Goal: Task Accomplishment & Management: Use online tool/utility

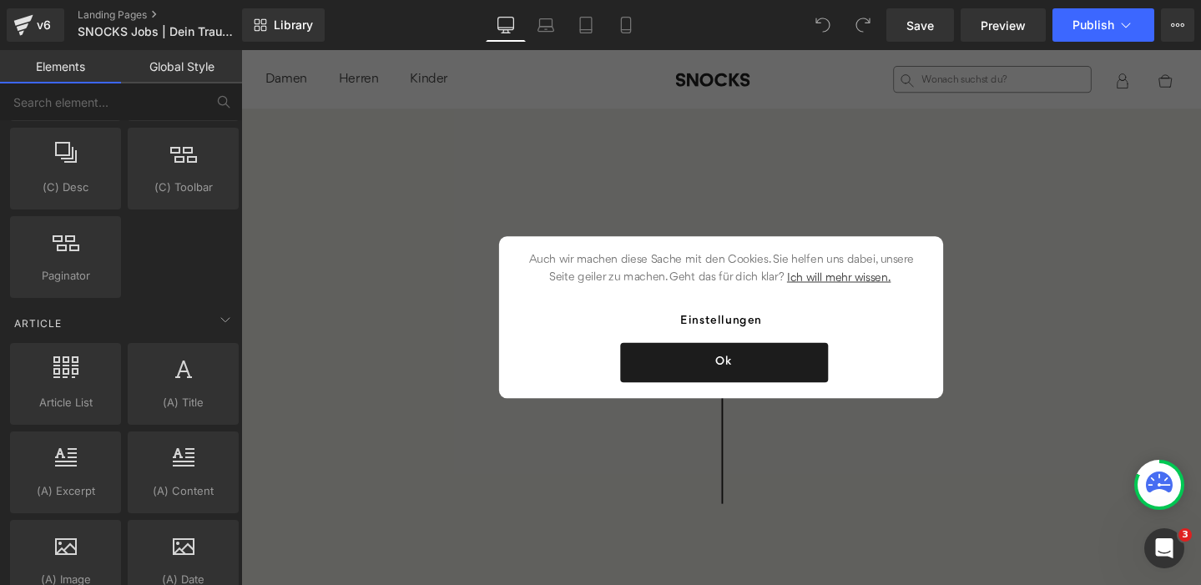
scroll to position [3040, 0]
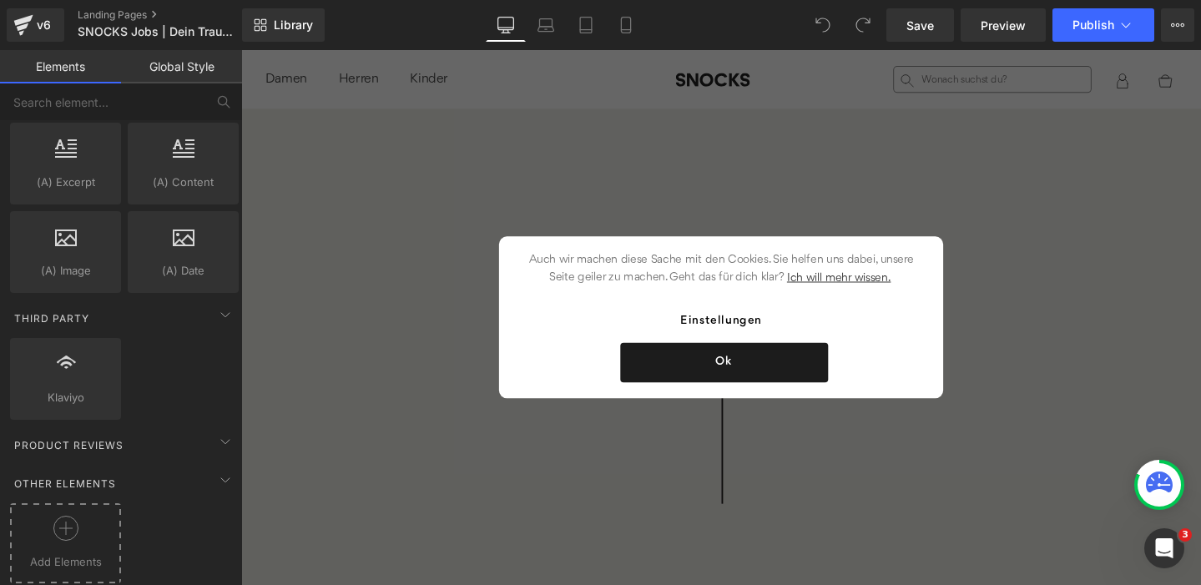
click at [65, 528] on div at bounding box center [65, 535] width 103 height 38
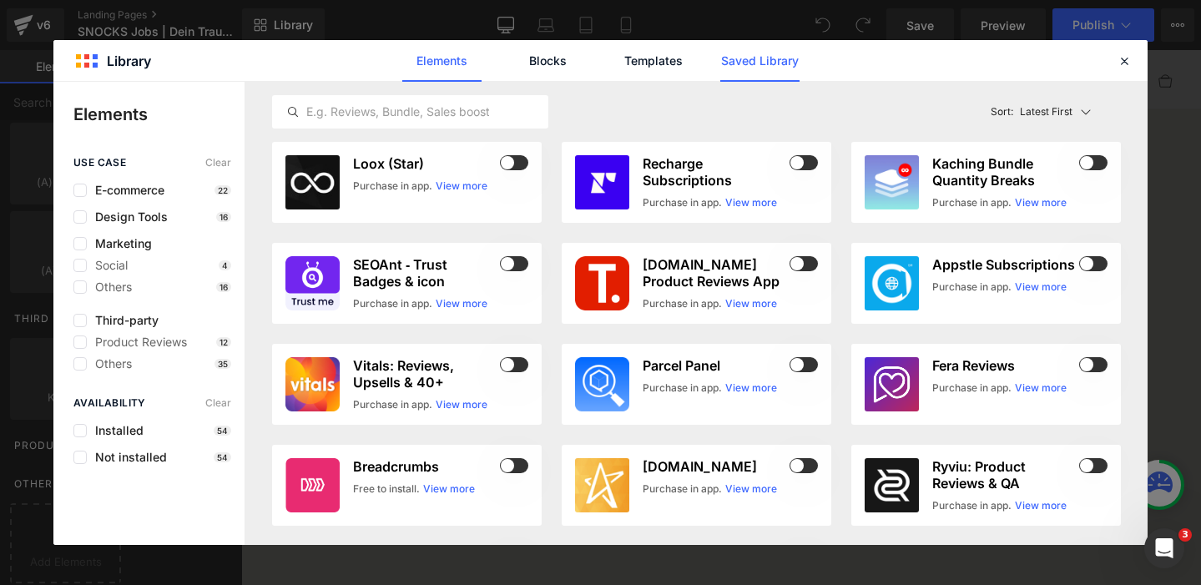
click at [771, 68] on link "Saved Library" at bounding box center [759, 61] width 79 height 42
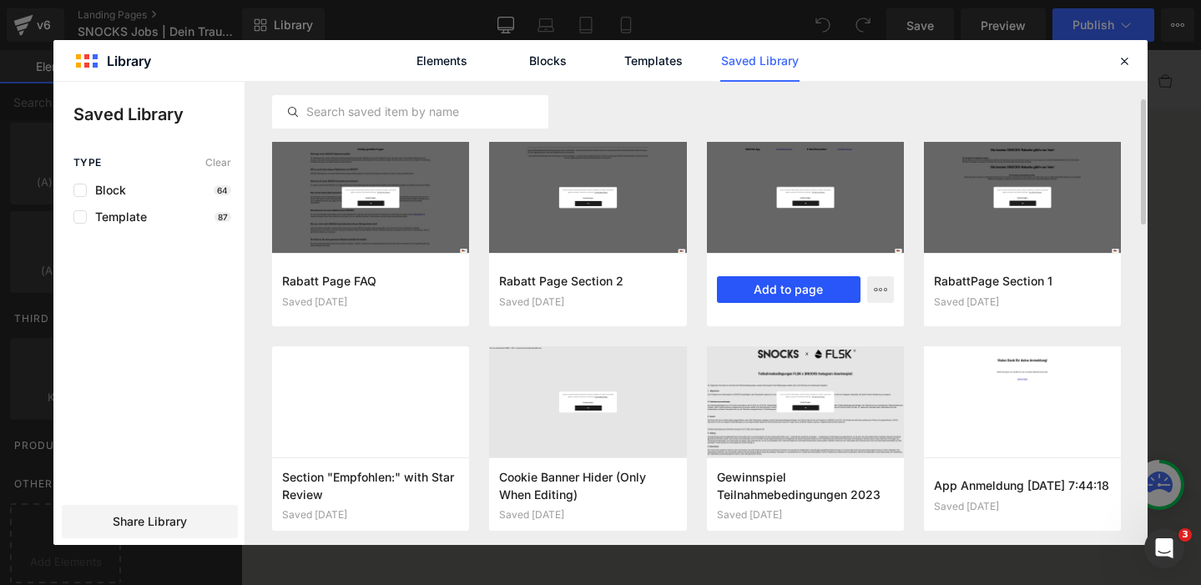
scroll to position [30, 0]
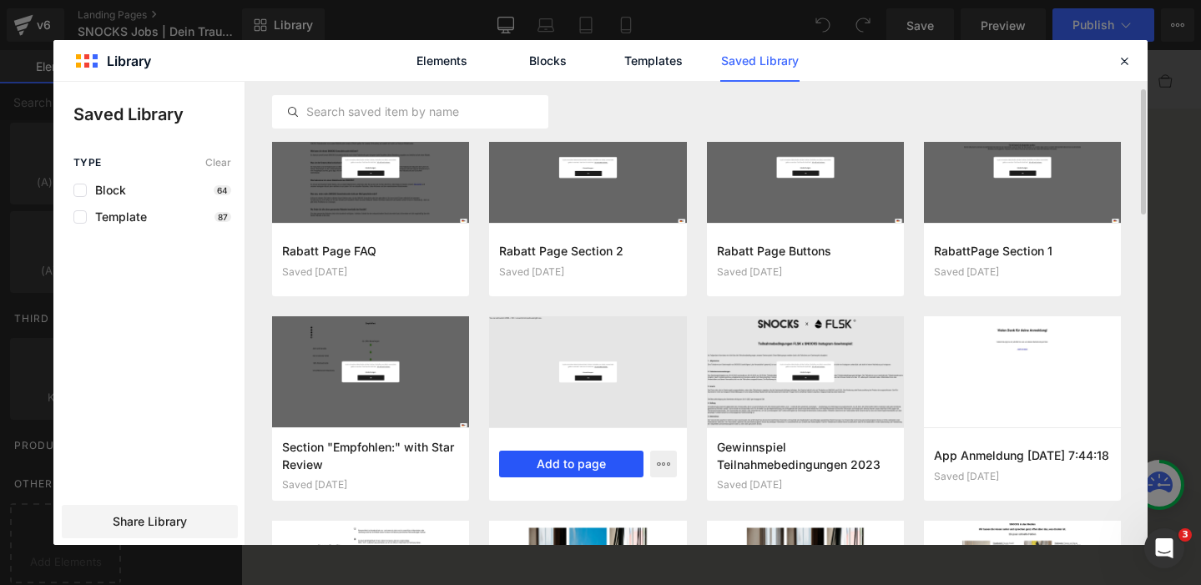
click at [555, 466] on button "Add to page" at bounding box center [571, 464] width 144 height 27
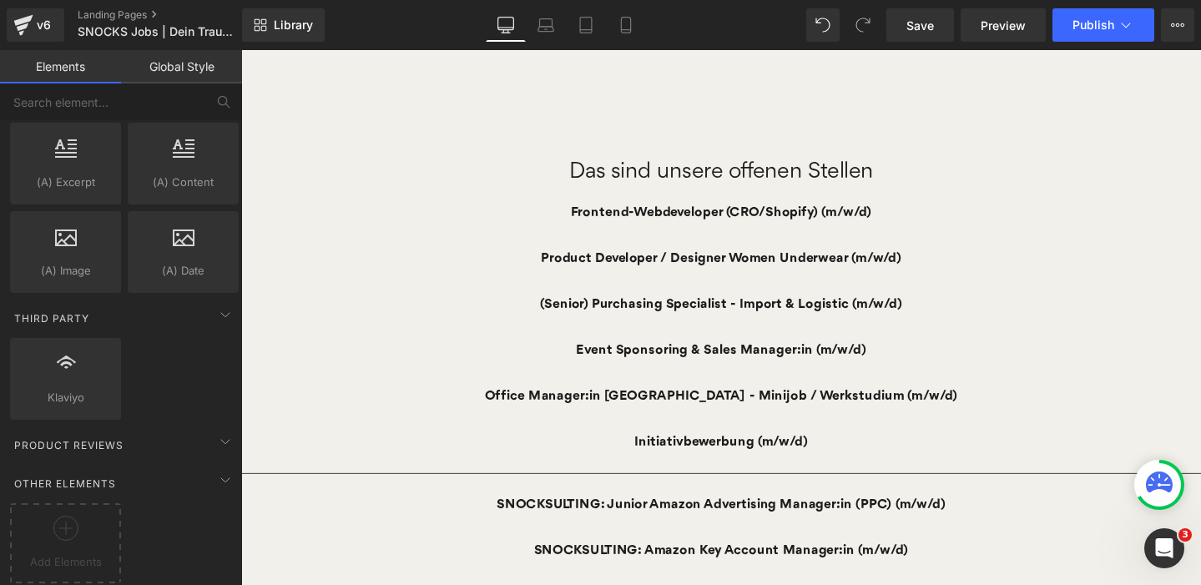
scroll to position [521, 0]
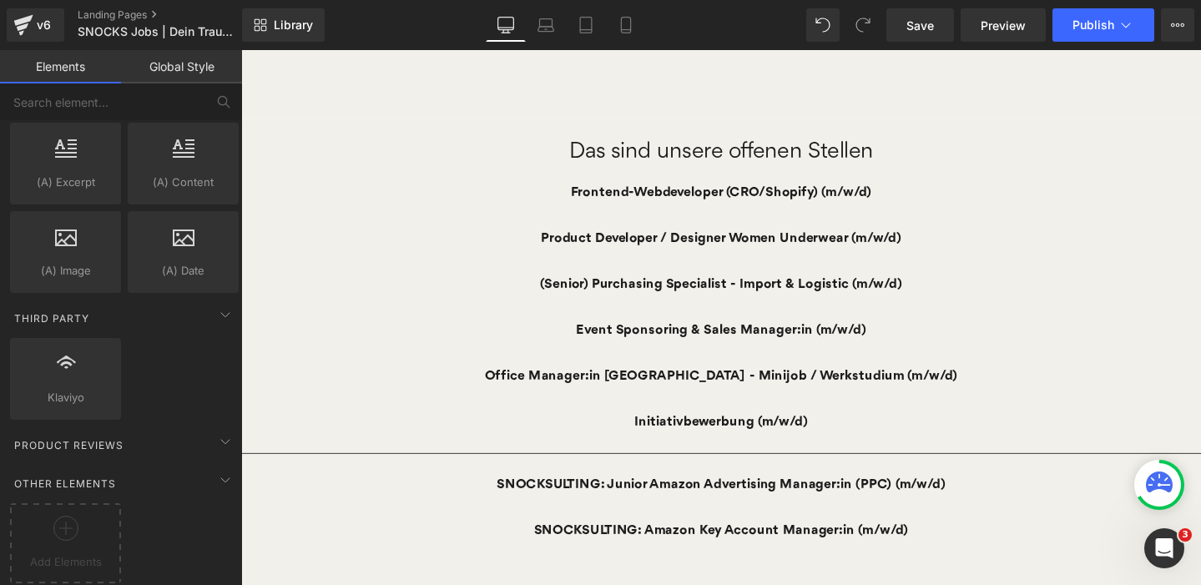
click at [930, 345] on div "Event Sponsoring & Sales Manager:in (m/w/d)" at bounding box center [746, 345] width 1010 height 48
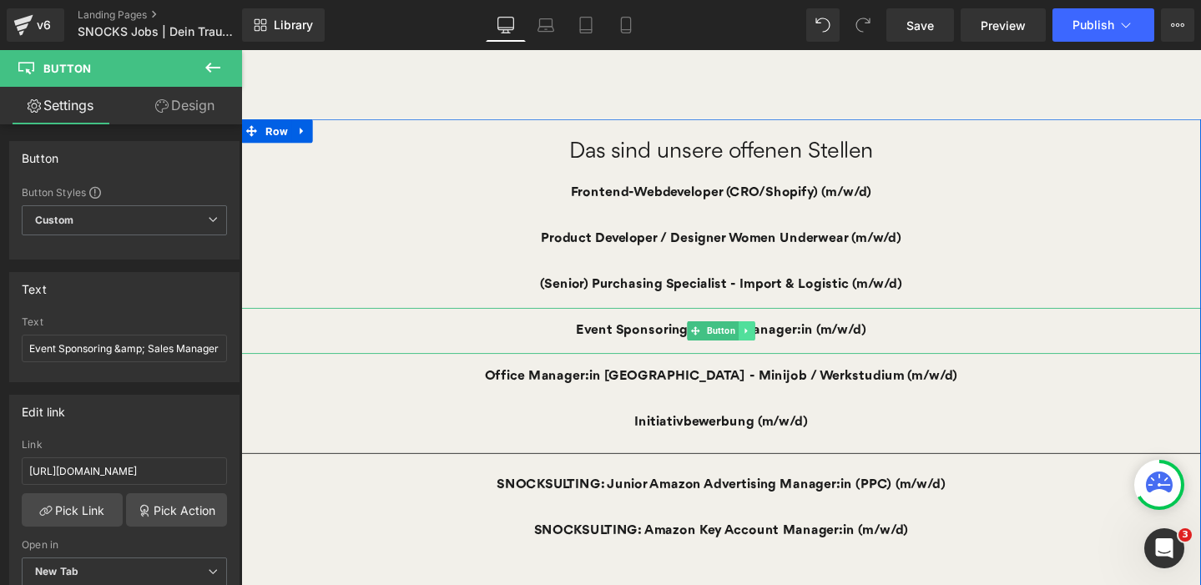
click at [771, 347] on icon at bounding box center [772, 345] width 3 height 6
click at [764, 346] on icon at bounding box center [763, 344] width 9 height 9
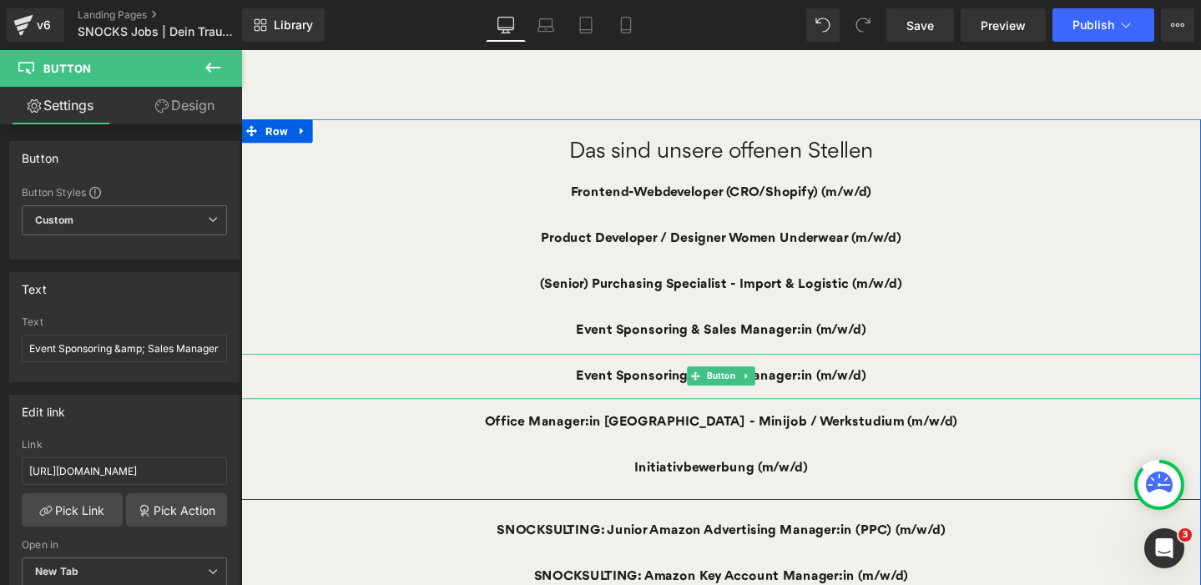
click at [682, 394] on link "Event Sponsoring & Sales Manager:in (m/w/d)" at bounding box center [746, 394] width 359 height 48
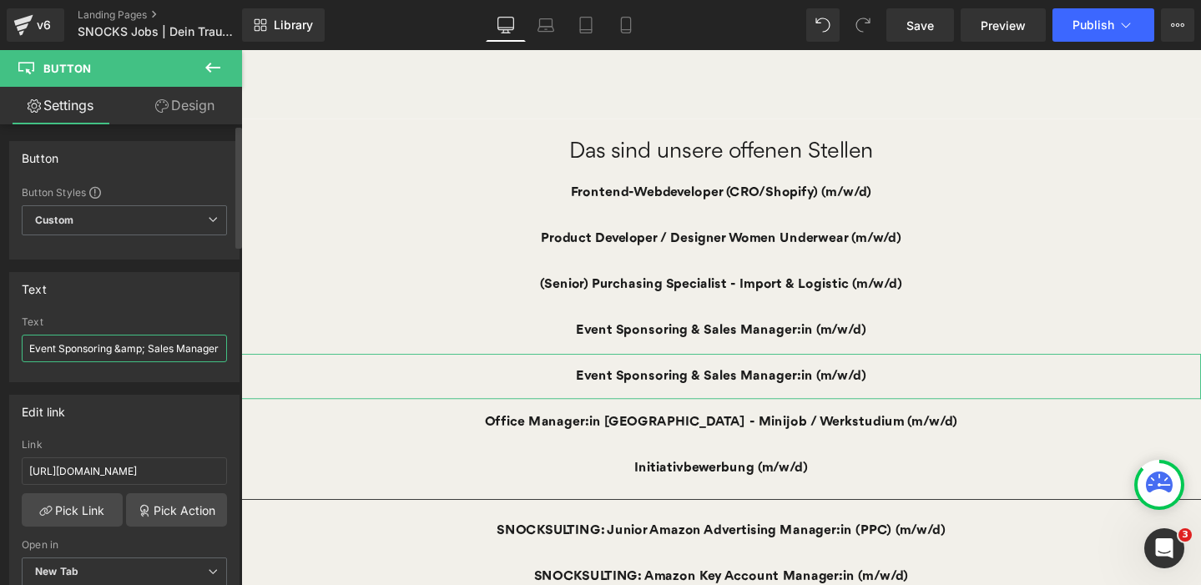
click at [142, 347] on input "Event Sponsoring &amp; Sales Manager:in (m/w/d)" at bounding box center [124, 349] width 205 height 28
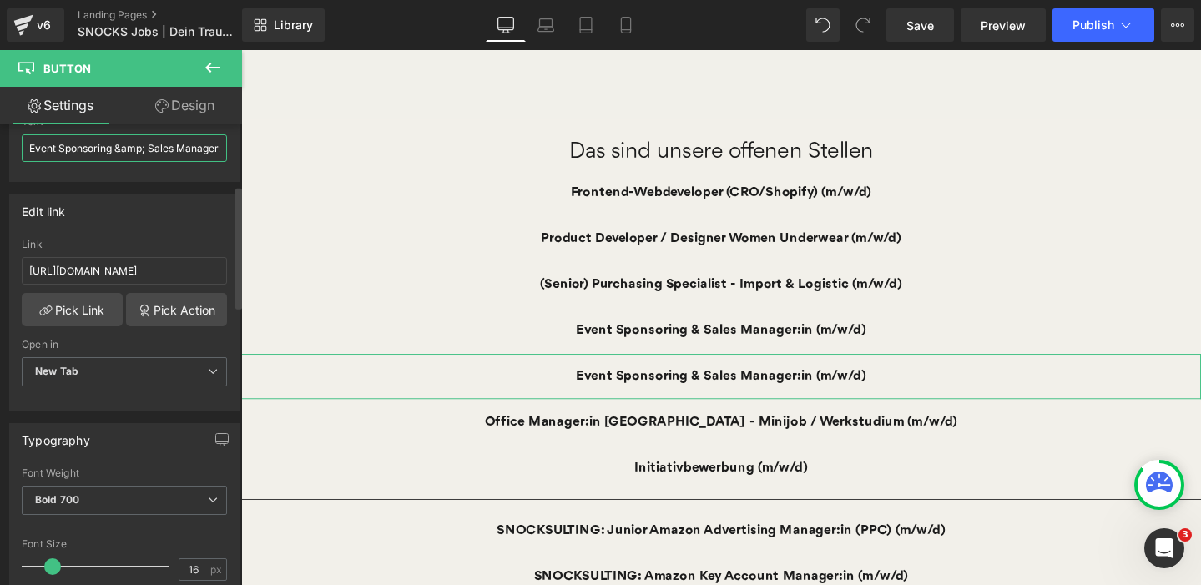
scroll to position [257, 0]
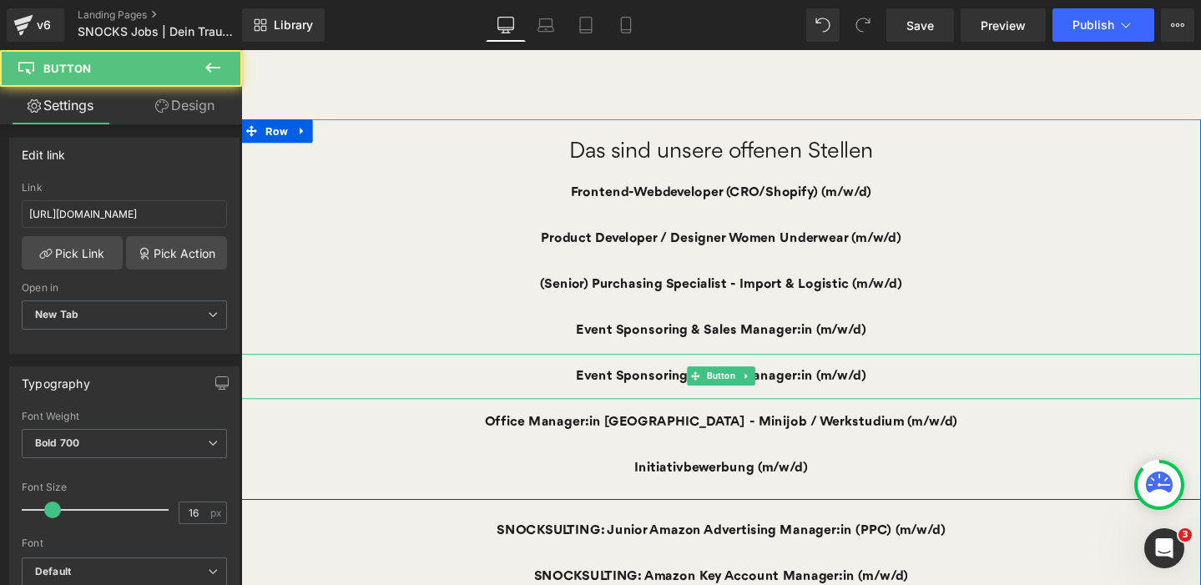
click at [862, 393] on link "Event Sponsoring & Sales Manager:in (m/w/d)" at bounding box center [746, 394] width 359 height 48
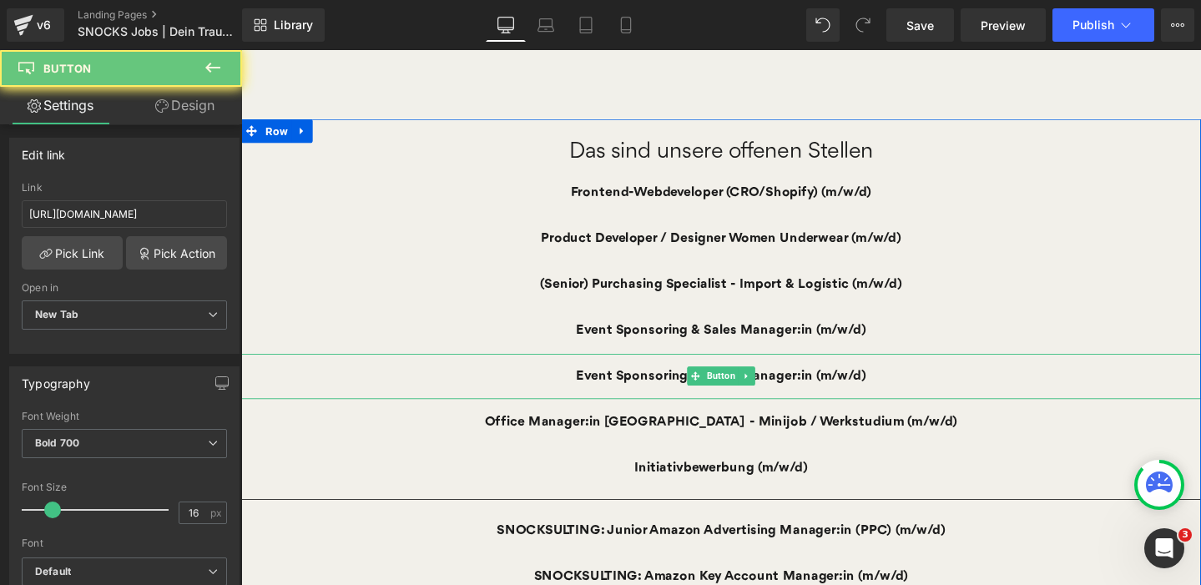
click at [829, 393] on link "Event Sponsoring & Sales Manager:in (m/w/d)" at bounding box center [746, 394] width 359 height 48
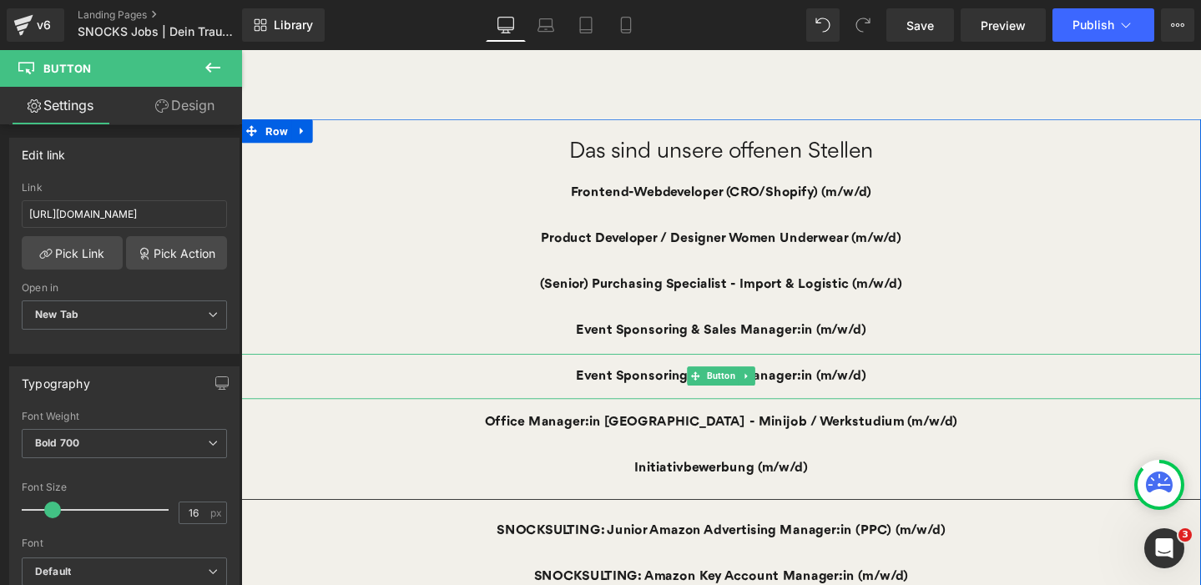
click at [833, 393] on link "Event Sponsoring & Sales Manager:in (m/w/d)" at bounding box center [746, 394] width 359 height 48
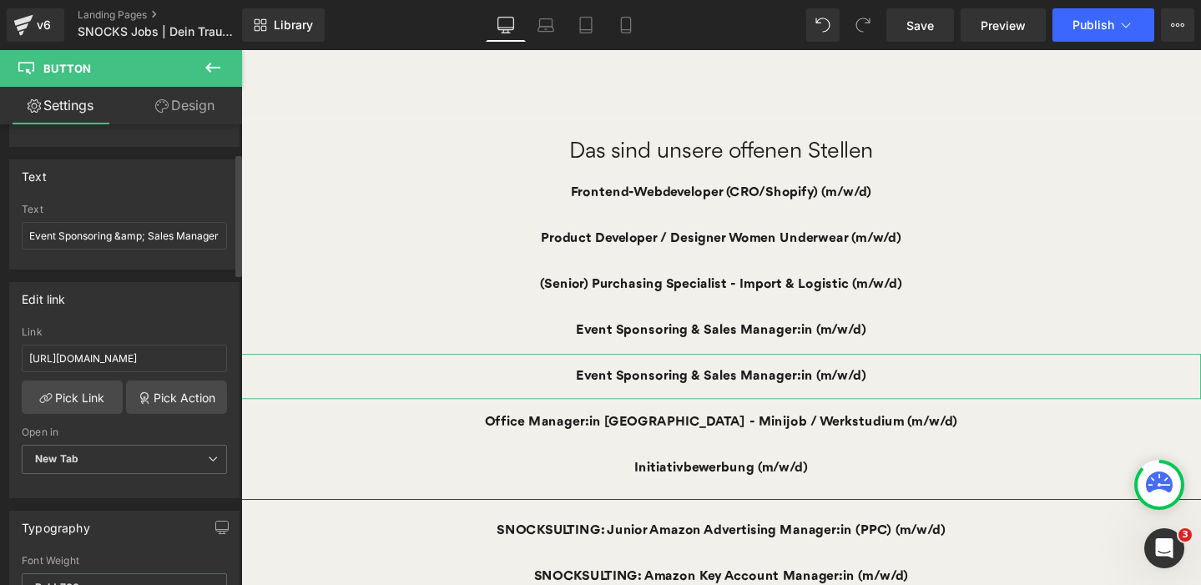
scroll to position [0, 0]
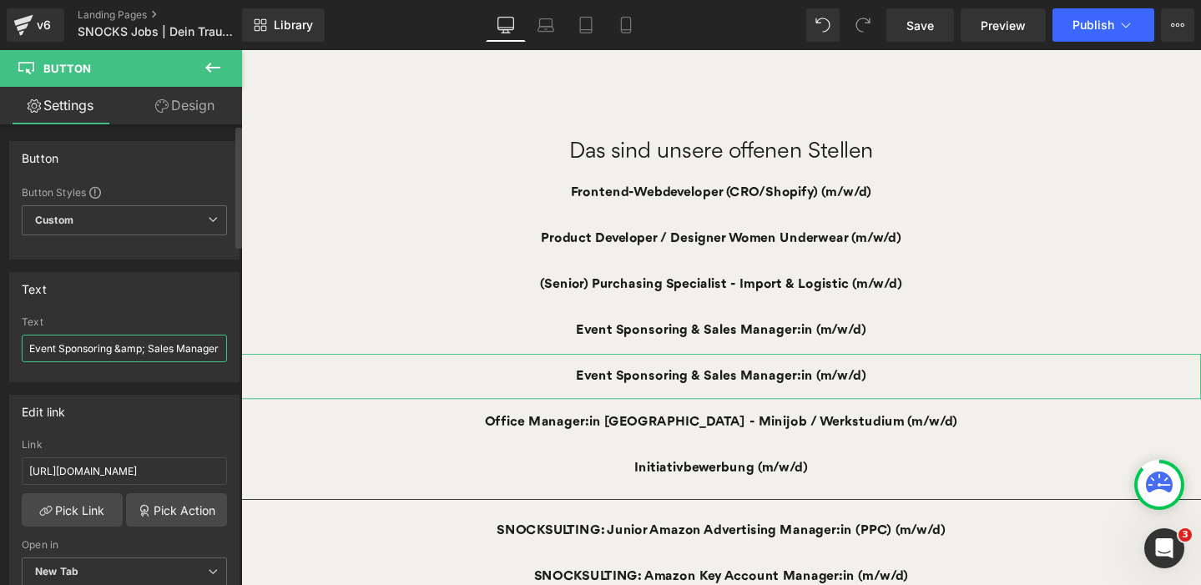
drag, startPoint x: 60, startPoint y: 346, endPoint x: 174, endPoint y: 342, distance: 114.4
click at [174, 342] on input "Event Sponsoring &amp; Sales Manager:in (m/w/d)" at bounding box center [124, 349] width 205 height 28
type input "Event Manager:in (m/w/d)"
click at [112, 468] on input "[URL][DOMAIN_NAME]" at bounding box center [124, 471] width 205 height 28
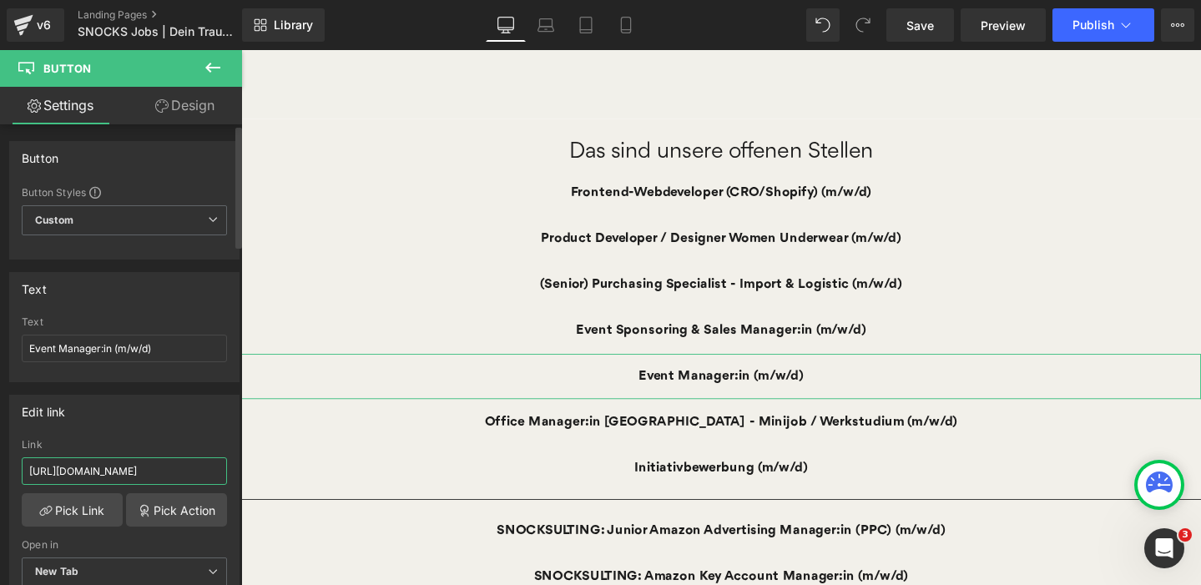
click at [112, 468] on input "[URL][DOMAIN_NAME]" at bounding box center [124, 471] width 205 height 28
paste input "870?language=de&display=de"
type input "[URL][DOMAIN_NAME]"
click at [134, 431] on div "Edit link [URL][DOMAIN_NAME] Link [URL][DOMAIN_NAME] Pick Link Pick Action Curr…" at bounding box center [124, 503] width 230 height 216
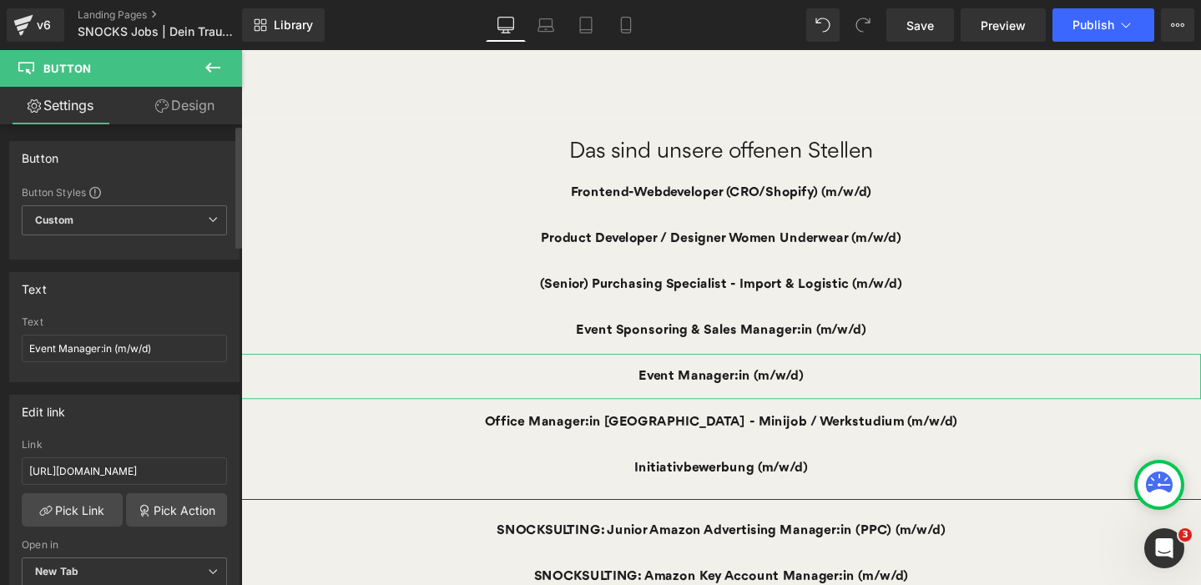
scroll to position [0, 0]
click at [129, 475] on input "[URL][DOMAIN_NAME]" at bounding box center [124, 471] width 205 height 28
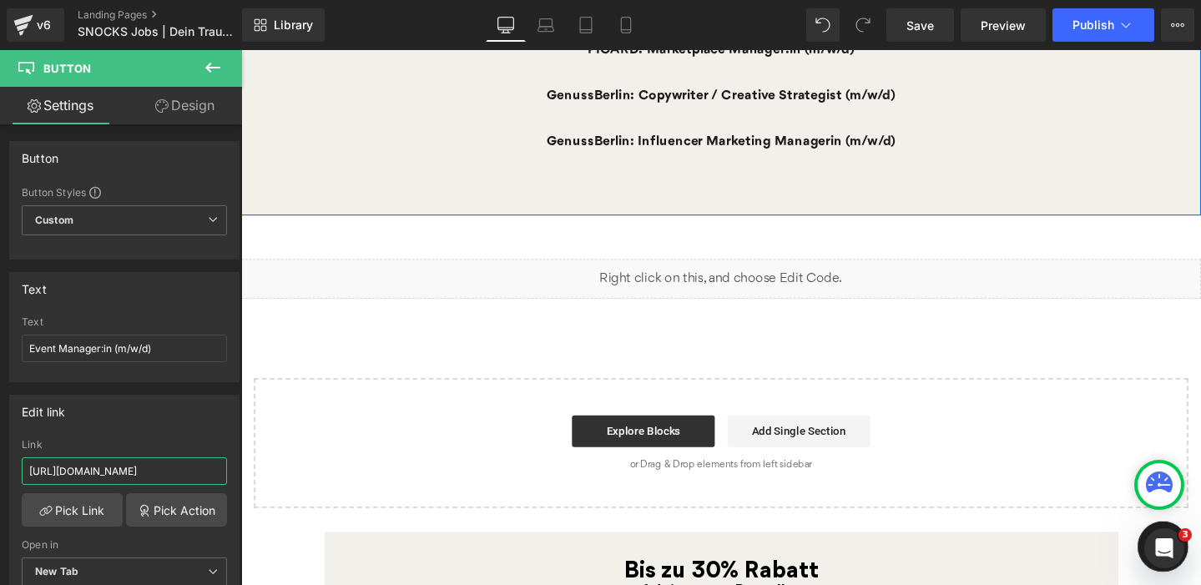
scroll to position [1392, 0]
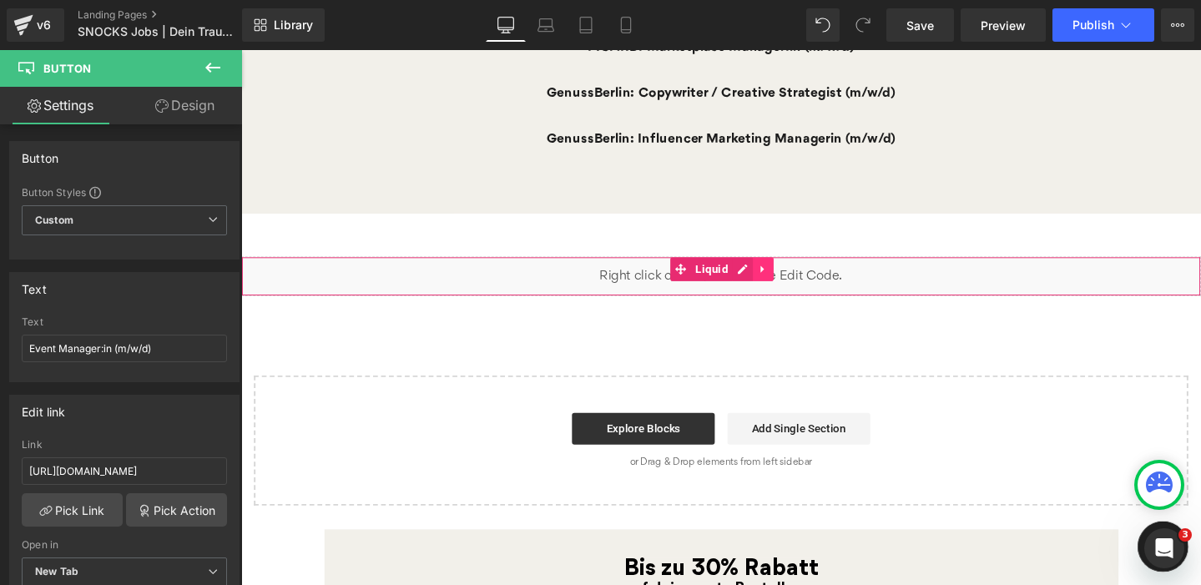
click at [788, 277] on icon at bounding box center [789, 280] width 3 height 8
click at [802, 280] on icon at bounding box center [801, 281] width 12 height 12
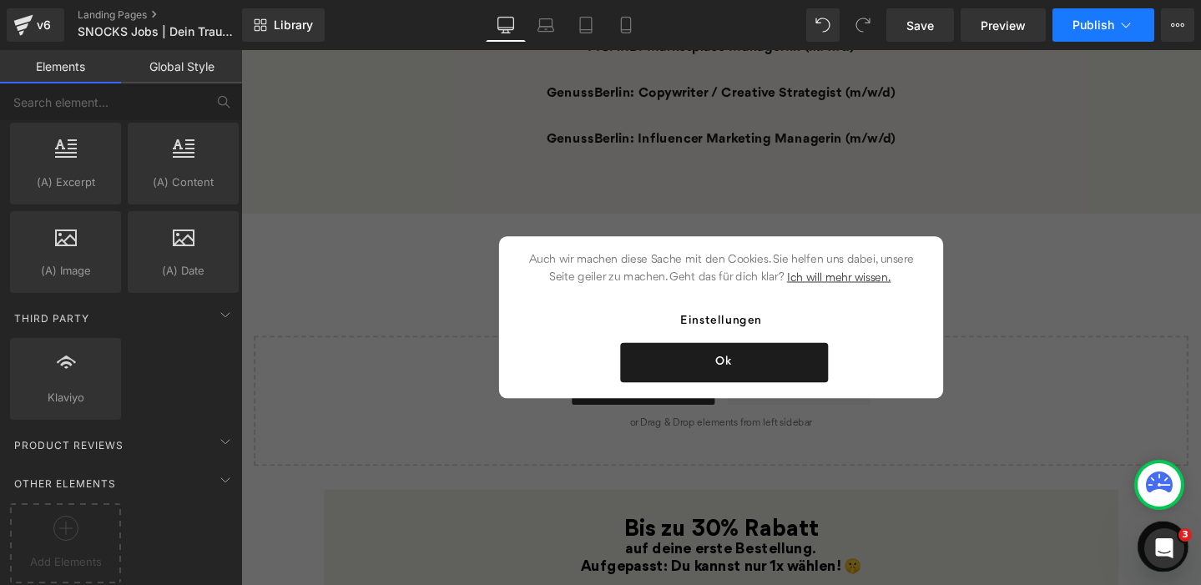
click at [1107, 31] on span "Publish" at bounding box center [1093, 24] width 42 height 13
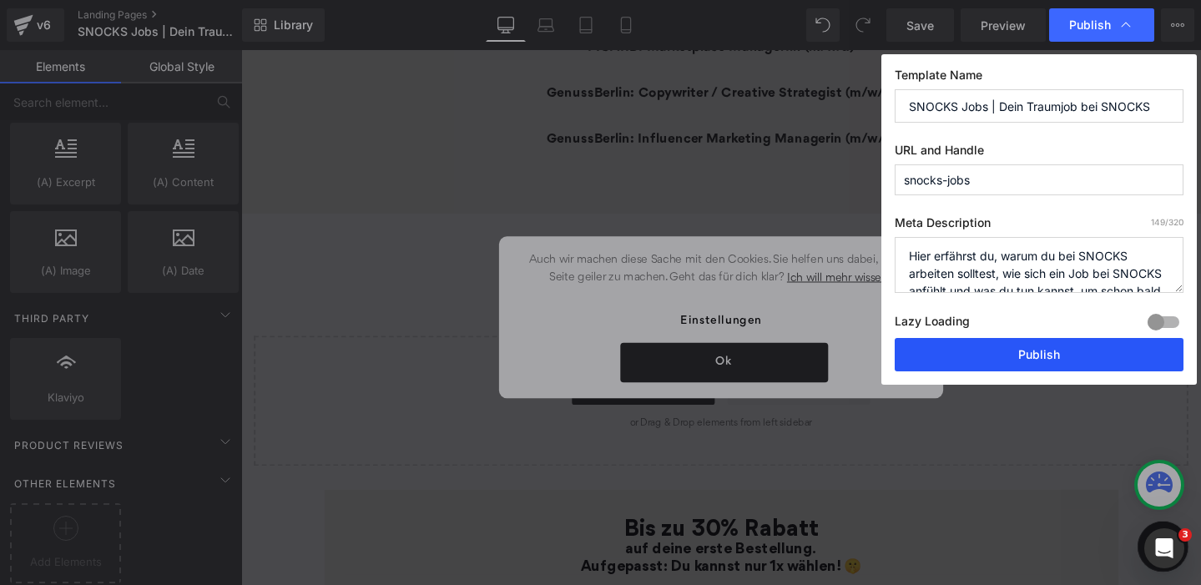
click at [971, 357] on button "Publish" at bounding box center [1039, 354] width 289 height 33
